Goal: Task Accomplishment & Management: Manage account settings

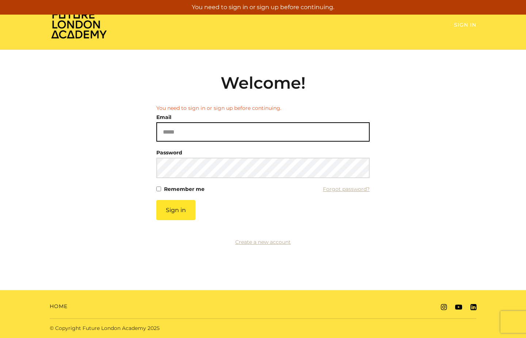
type input "**********"
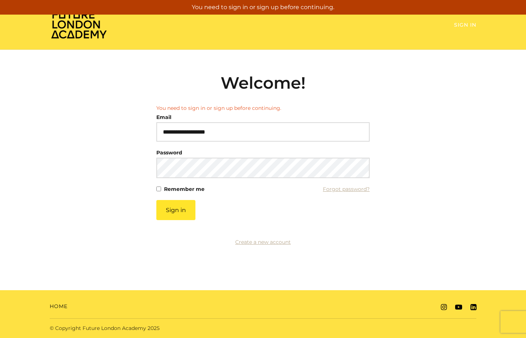
click at [466, 25] on link "Sign In" at bounding box center [465, 25] width 22 height 7
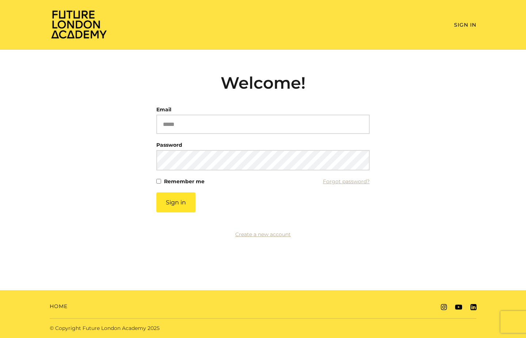
type input "**********"
click at [370, 76] on div "**********" at bounding box center [263, 156] width 427 height 166
